Goal: Navigation & Orientation: Find specific page/section

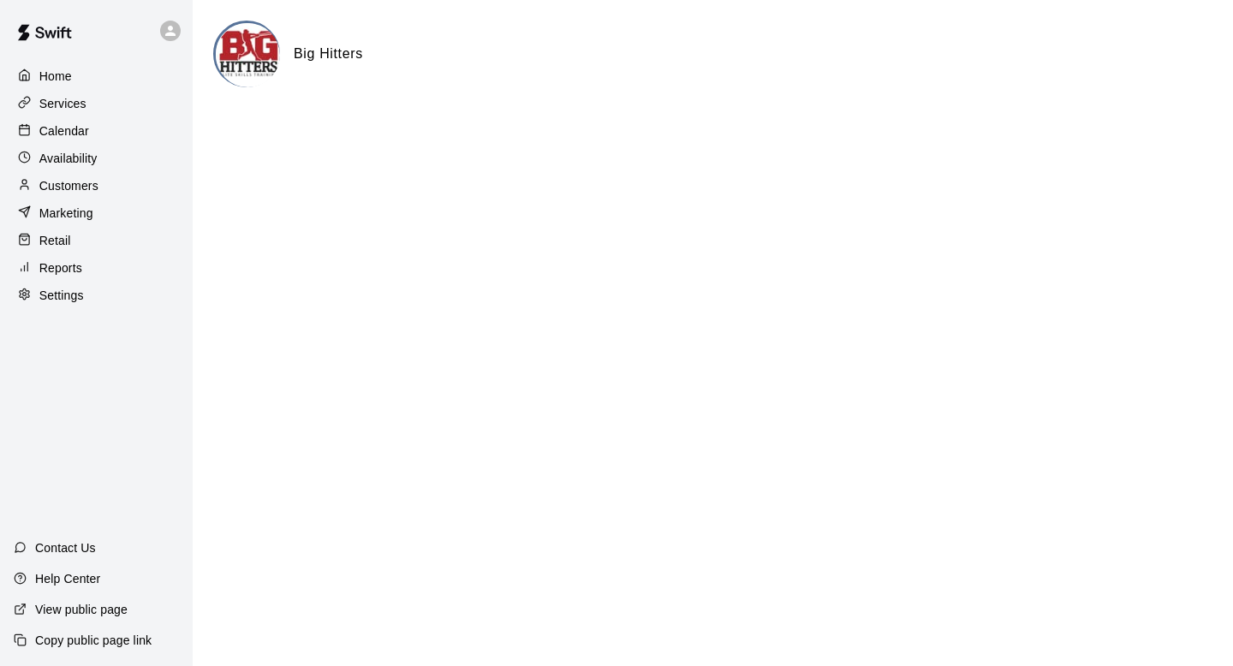
click at [109, 127] on div "Calendar" at bounding box center [96, 131] width 165 height 26
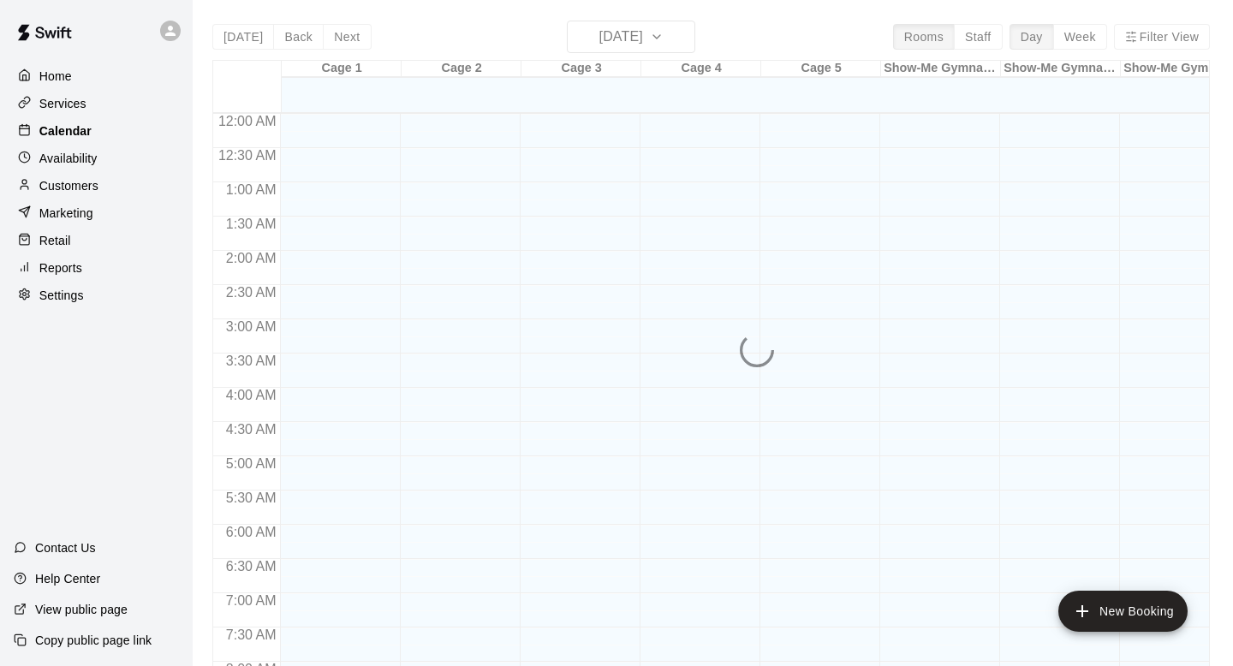
scroll to position [720, 0]
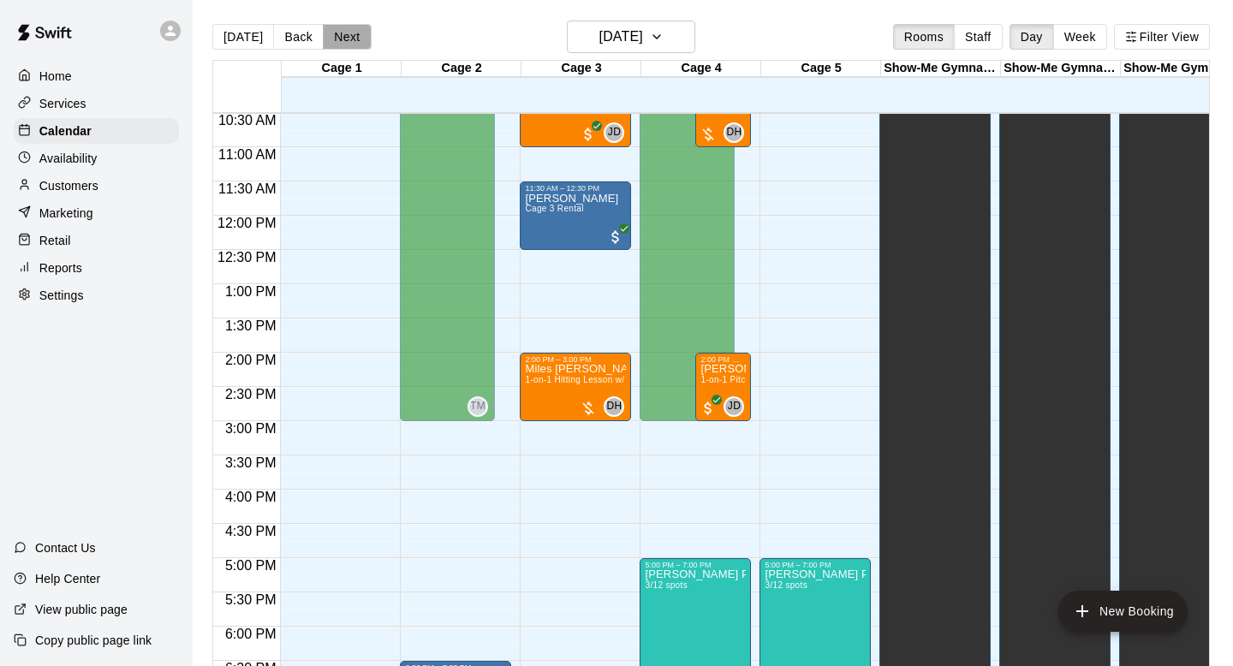
click at [348, 39] on button "Next" at bounding box center [347, 37] width 48 height 26
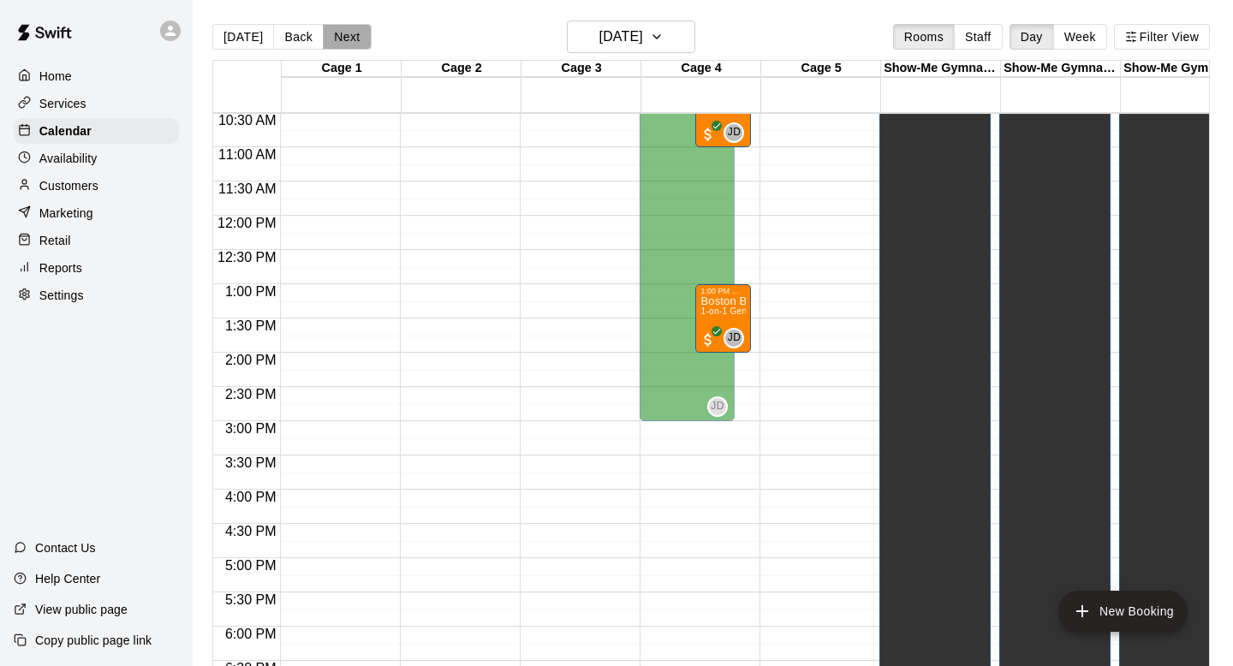
click at [347, 38] on button "Next" at bounding box center [347, 37] width 48 height 26
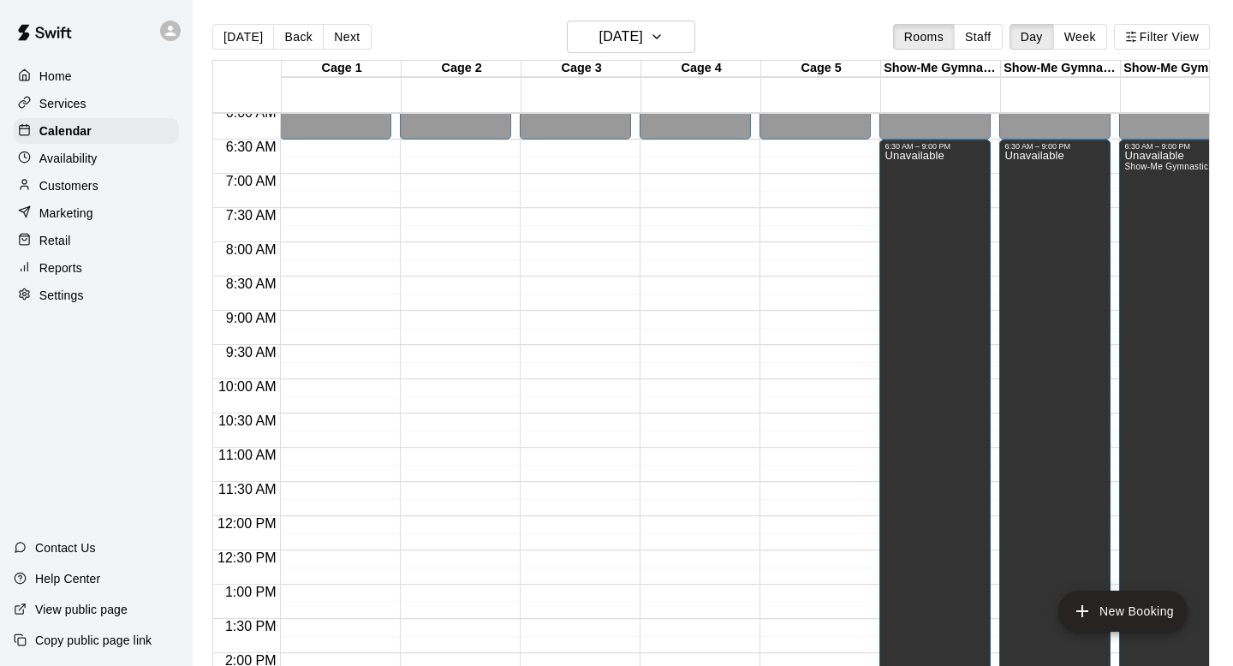
scroll to position [425, 0]
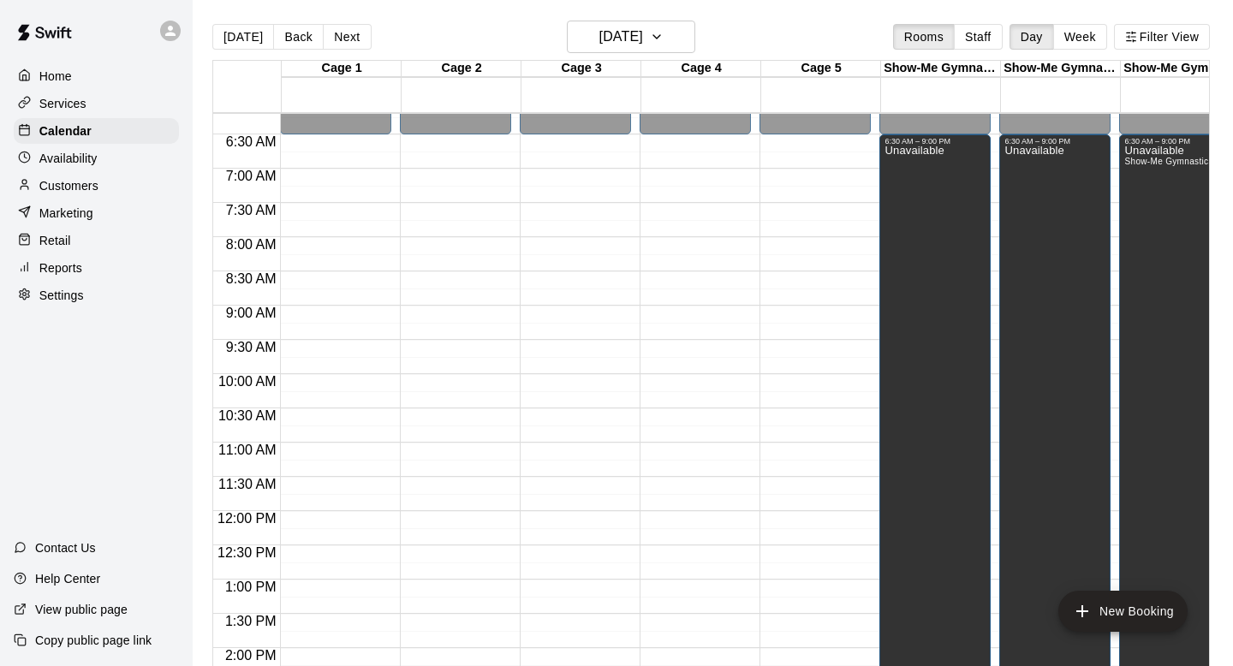
click at [534, 27] on div "[DATE] Back [DATE][DATE] Rooms Staff Day Week Filter View" at bounding box center [710, 40] width 997 height 39
